Goal: Navigation & Orientation: Find specific page/section

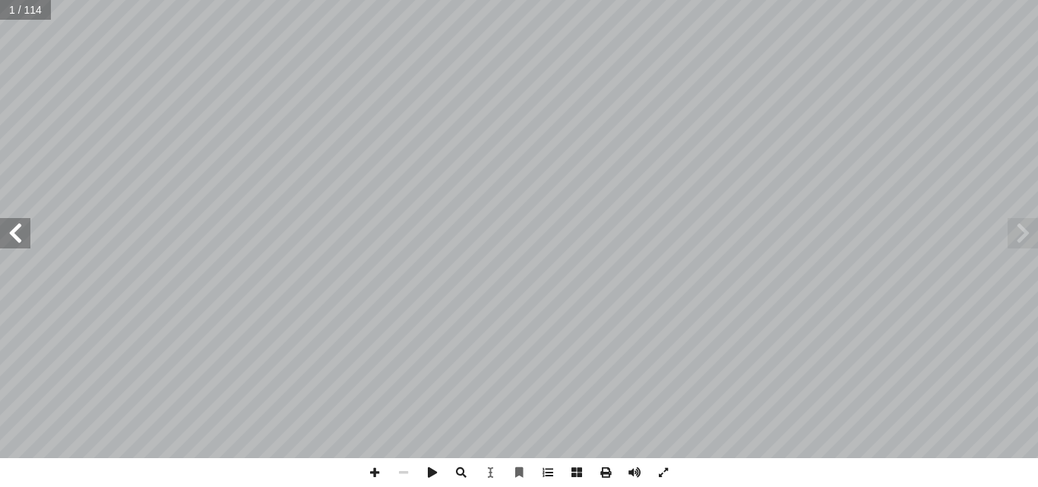
click at [1026, 233] on span at bounding box center [1023, 233] width 30 height 30
click at [14, 241] on span at bounding box center [15, 233] width 30 height 30
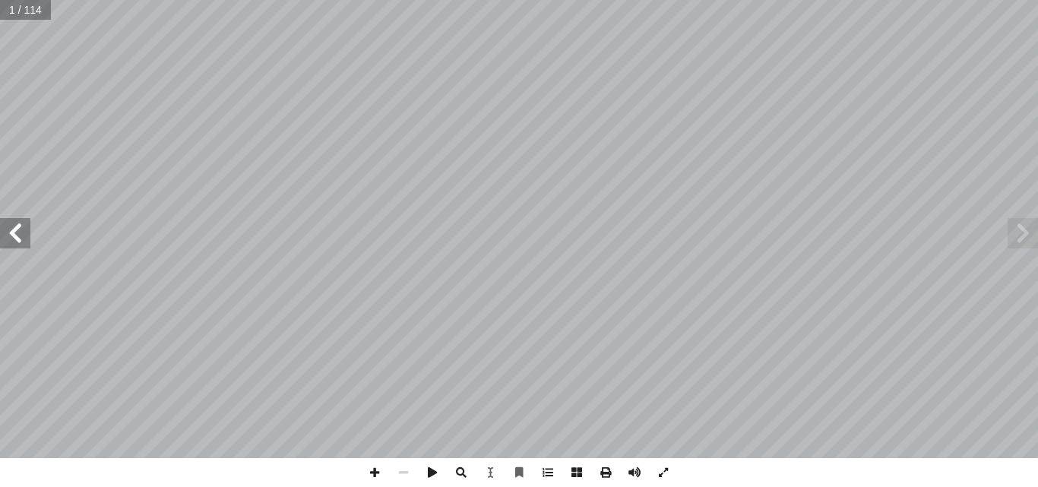
click at [14, 241] on span at bounding box center [15, 233] width 30 height 30
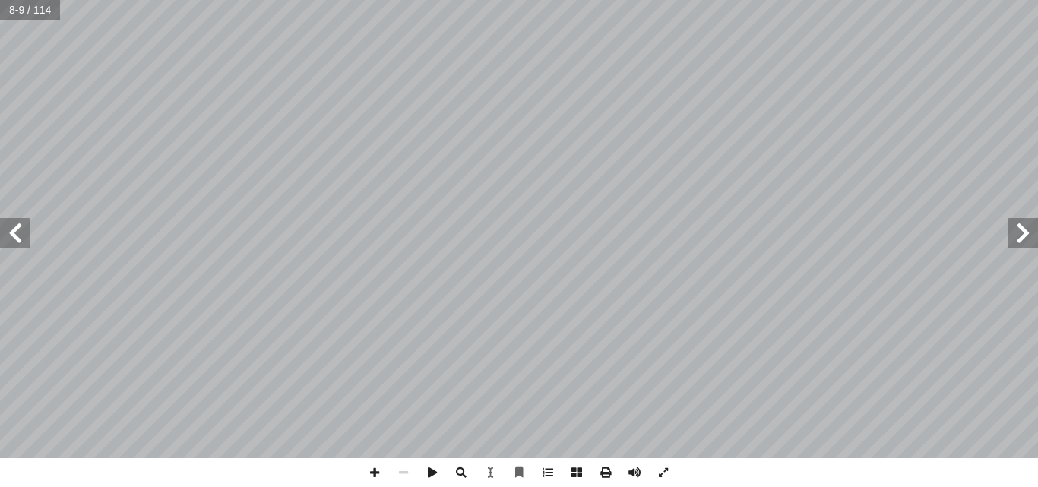
click at [1026, 228] on span at bounding box center [1023, 233] width 30 height 30
click at [373, 473] on span at bounding box center [374, 472] width 29 height 29
click at [405, 471] on span at bounding box center [403, 472] width 29 height 29
click at [376, 472] on span at bounding box center [374, 472] width 29 height 29
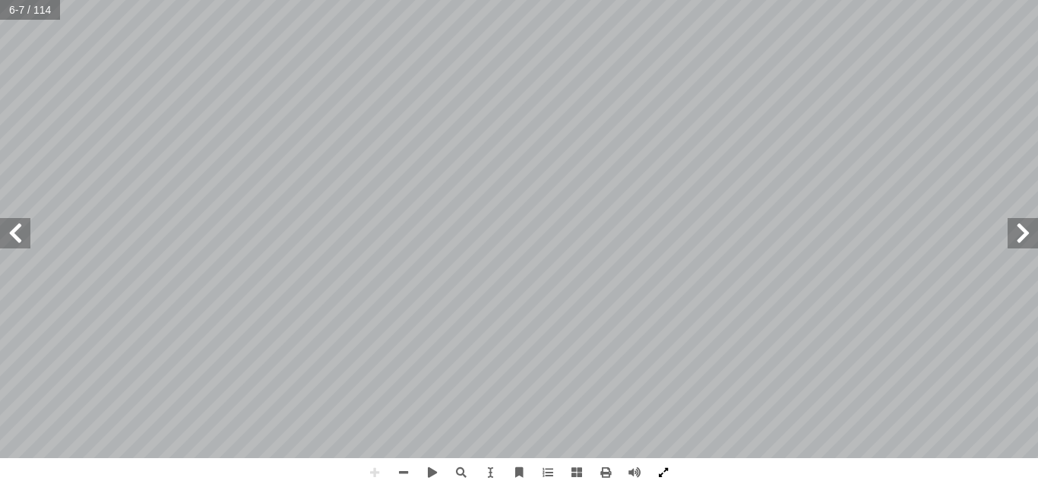
click at [658, 472] on span at bounding box center [663, 472] width 29 height 29
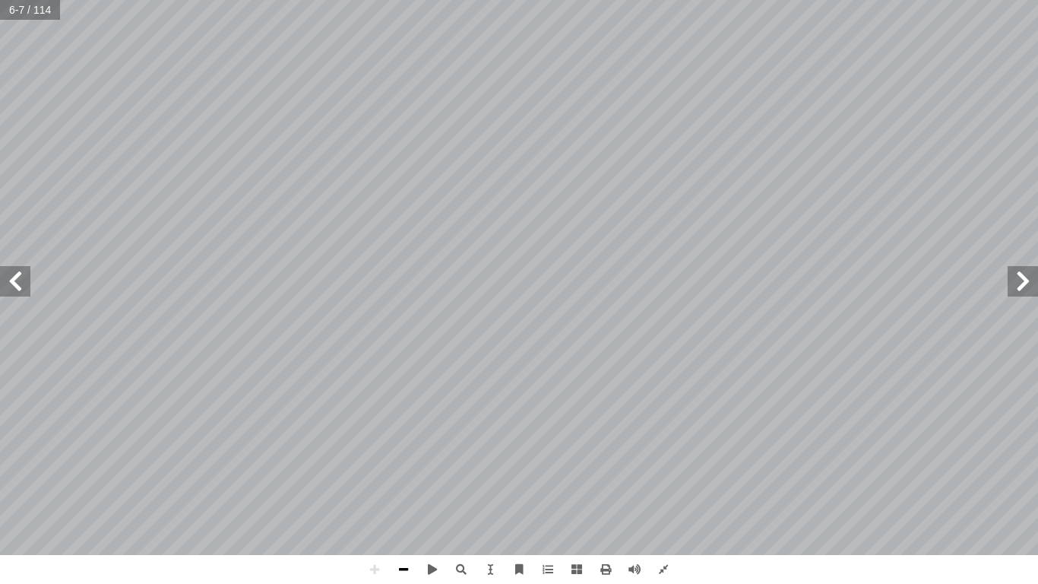
click at [407, 487] on span at bounding box center [403, 569] width 29 height 29
click at [433, 487] on span at bounding box center [432, 569] width 29 height 29
click at [439, 487] on span at bounding box center [432, 569] width 29 height 29
click at [663, 487] on span at bounding box center [663, 569] width 29 height 29
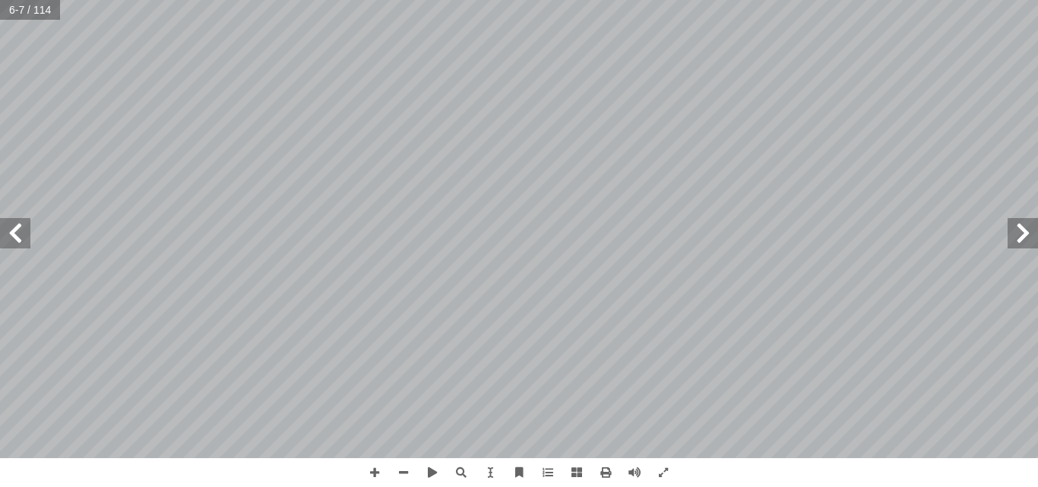
click at [813, 463] on div ": ُ ت � ج � ت ِّ الن َ ــع َ م ِ ــل ُ فاع َّ ، والت ِ تــاب ِ هــذا الك ْ ــن …" at bounding box center [519, 243] width 1038 height 487
click at [813, 462] on div ": ُ ت � ج � ت ِّ الن َ ــع َ م ِ ــل ُ فاع َّ ، والت ِ تــاب ِ هــذا الك ْ ــن …" at bounding box center [519, 243] width 1038 height 487
click at [813, 463] on div ": ُ ت � ج � ت ِّ الن َ ــع َ م ِ ــل ُ فاع َّ ، والت ِ تــاب ِ هــذا الك ْ ــن …" at bounding box center [519, 243] width 1038 height 487
click at [810, 465] on div ": ُ ت � ج � ت ِّ الن َ ــع َ م ِ ــل ُ فاع َّ ، والت ِ تــاب ِ هــذا الك ْ ــن …" at bounding box center [519, 243] width 1038 height 487
drag, startPoint x: 814, startPoint y: 465, endPoint x: 823, endPoint y: 462, distance: 8.7
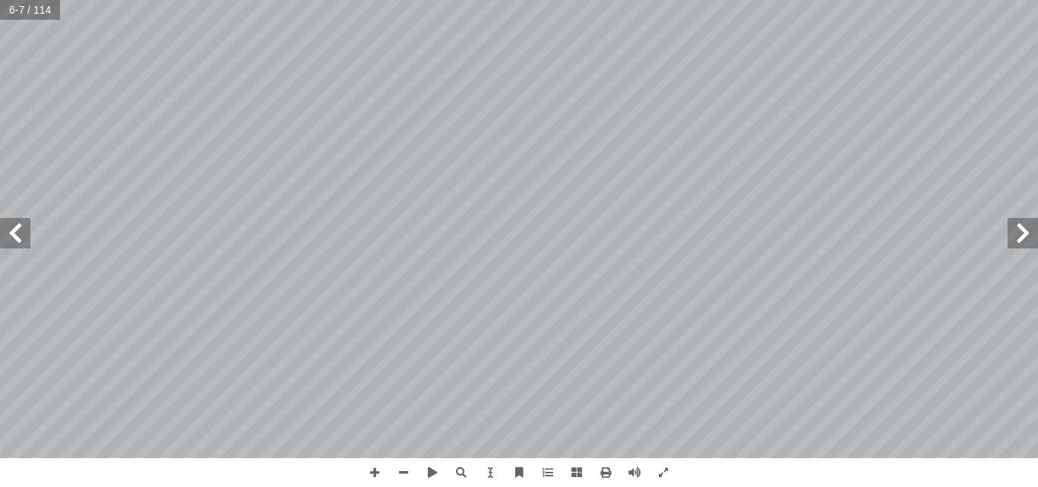
click at [823, 462] on div ": ُ ت � ج � ت ِّ الن َ ــع َ م ِ ــل ُ فاع َّ ، والت ِ تــاب ِ هــذا الك ْ ــن …" at bounding box center [519, 243] width 1038 height 487
click at [872, 460] on div ": ُ ت � ج � ت ِّ الن َ ــع َ م ِ ــل ُ فاع َّ ، والت ِ تــاب ِ هــذا الك ْ ــن …" at bounding box center [519, 243] width 1038 height 487
drag, startPoint x: 885, startPoint y: 468, endPoint x: 865, endPoint y: 471, distance: 20.0
click at [877, 474] on div ": ُ ت � ج � ت ِّ الن َ ــع َ م ِ ــل ُ فاع َّ ، والت ِ تــاب ِ هــذا الك ْ ــن …" at bounding box center [519, 243] width 1038 height 487
drag, startPoint x: 865, startPoint y: 471, endPoint x: 851, endPoint y: 468, distance: 14.0
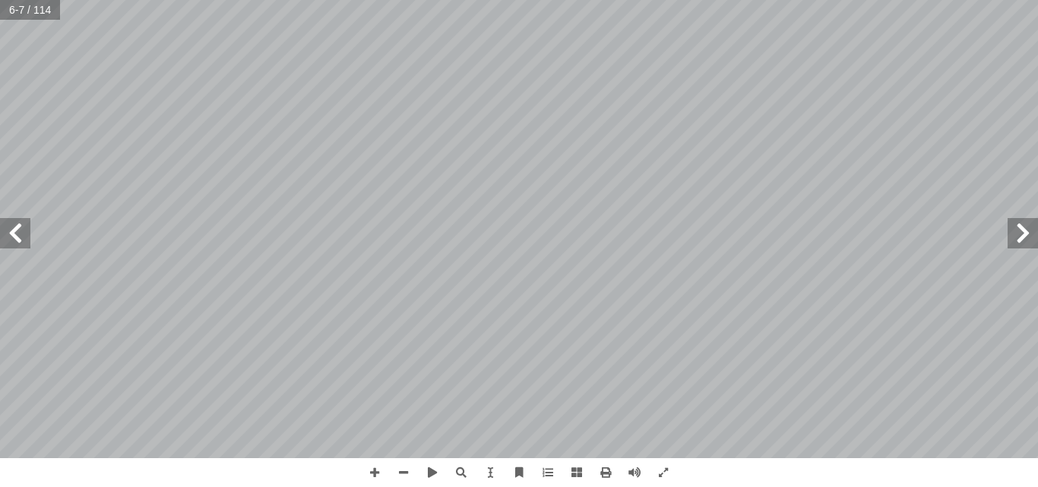
click at [851, 468] on div ": ُ ت � ج � ت ِّ الن َ ــع َ م ِ ــل ُ فاع َّ ، والت ِ تــاب ِ هــذا الك ْ ــن …" at bounding box center [519, 243] width 1038 height 487
click at [864, 471] on div ": ُ ت � ج � ت ِّ الن َ ــع َ م ِ ــل ُ فاع َّ ، والت ِ تــاب ِ هــذا الك ْ ــن …" at bounding box center [519, 243] width 1038 height 487
click at [874, 468] on div ": ُ ت � ج � ت ِّ الن َ ــع َ م ِ ــل ُ فاع َّ ، والت ِ تــاب ِ هــذا الك ْ ــن …" at bounding box center [519, 243] width 1038 height 487
click at [875, 469] on div ": ُ ت � ج � ت ِّ الن َ ــع َ م ِ ــل ُ فاع َّ ، والت ِ تــاب ِ هــذا الك ْ ــن …" at bounding box center [519, 243] width 1038 height 487
drag, startPoint x: 867, startPoint y: 467, endPoint x: 851, endPoint y: 461, distance: 16.4
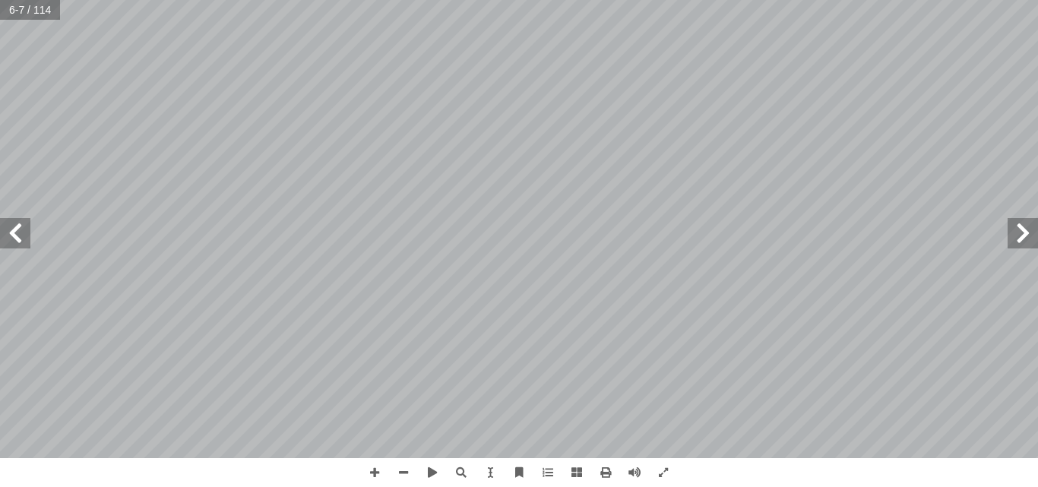
click at [851, 461] on div ": ُ ت � ج � ت ِّ الن َ ــع َ م ِ ــل ُ فاع َّ ، والت ِ تــاب ِ هــذا الك ْ ــن …" at bounding box center [519, 243] width 1038 height 487
click at [864, 461] on div ": ُ ت � ج � ت ِّ الن َ ــع َ م ِ ــل ُ فاع َّ ، والت ِ تــاب ِ هــذا الك ْ ــن …" at bounding box center [519, 243] width 1038 height 487
drag, startPoint x: 856, startPoint y: 469, endPoint x: 844, endPoint y: 461, distance: 14.3
click at [844, 461] on div ": ُ ت � ج � ت ِّ الن َ ــع َ م ِ ــل ُ فاع َّ ، والت ِ تــاب ِ هــذا الك ْ ــن …" at bounding box center [519, 243] width 1038 height 487
click at [871, 474] on div ": ُ ت � ج � ت ِّ الن َ ــع َ م ِ ــل ُ فاع َّ ، والت ِ تــاب ِ هــذا الك ْ ــن …" at bounding box center [519, 243] width 1038 height 487
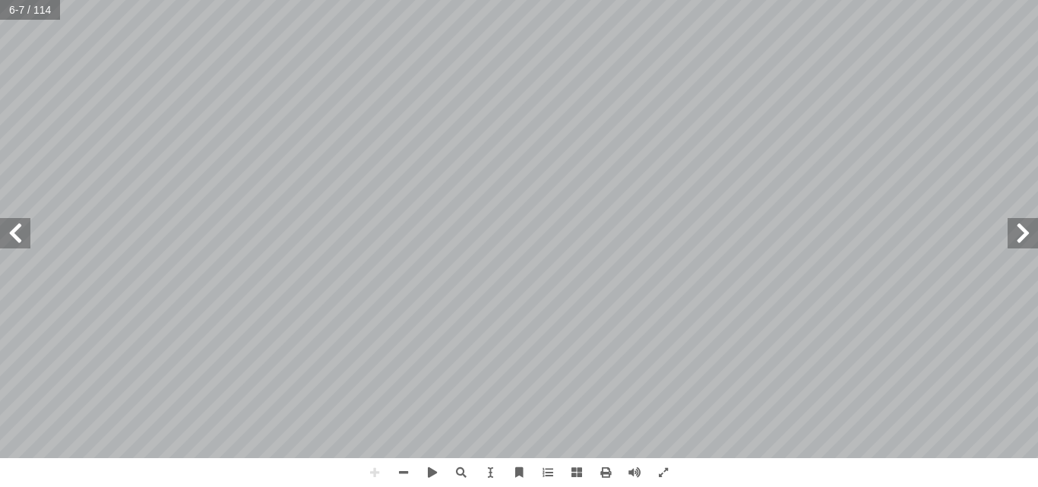
click at [867, 476] on div ": ُ ت � ج � ت ِّ الن َ ــع َ م ِ ــل ُ فاع َّ ، والت ِ تــاب ِ هــذا الك ْ ــن …" at bounding box center [519, 243] width 1038 height 487
click at [852, 467] on div ": ُ ت � ج � ت ِّ الن َ ــع َ م ِ ــل ُ فاع َّ ، والت ِ تــاب ِ هــذا الك ْ ــن …" at bounding box center [519, 243] width 1038 height 487
